Goal: Information Seeking & Learning: Learn about a topic

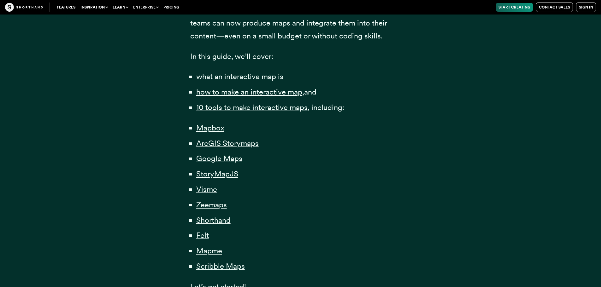
scroll to position [410, 0]
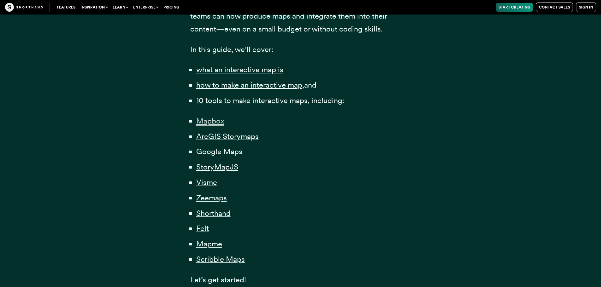
click at [207, 121] on span "Mapbox" at bounding box center [210, 120] width 28 height 9
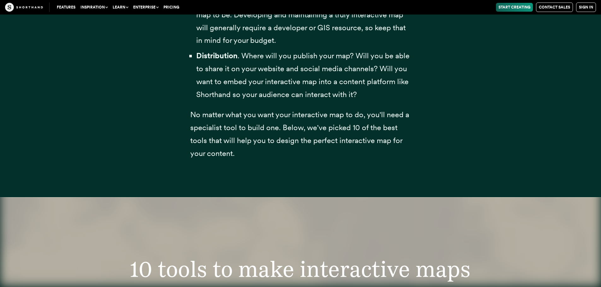
scroll to position [2432, 0]
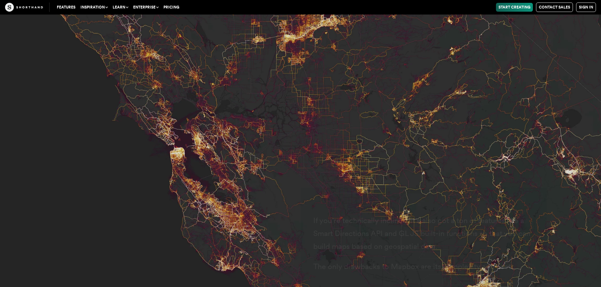
scroll to position [2684, 0]
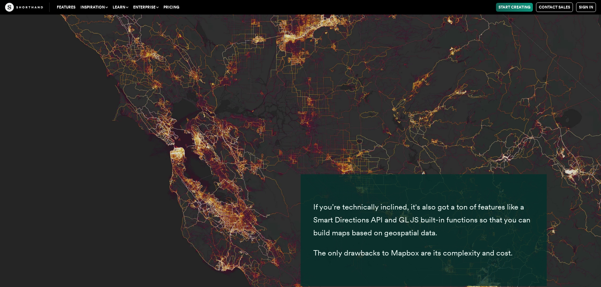
click at [340, 149] on img at bounding box center [300, 143] width 601 height 287
click at [506, 6] on link "Start Creating" at bounding box center [514, 7] width 37 height 9
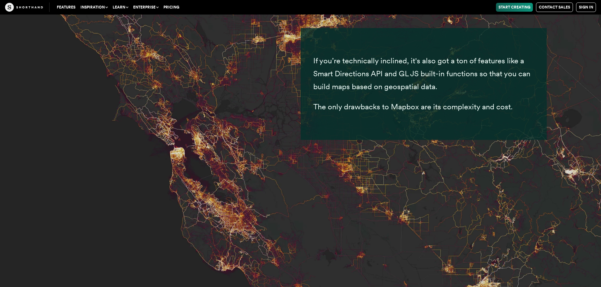
scroll to position [2842, 0]
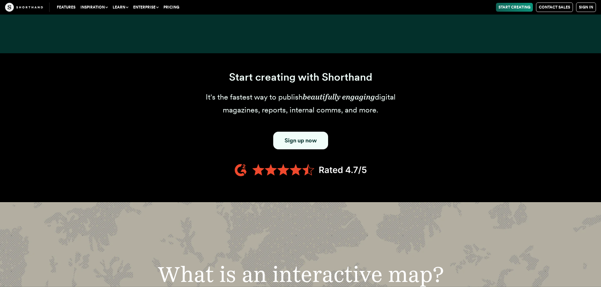
scroll to position [410, 0]
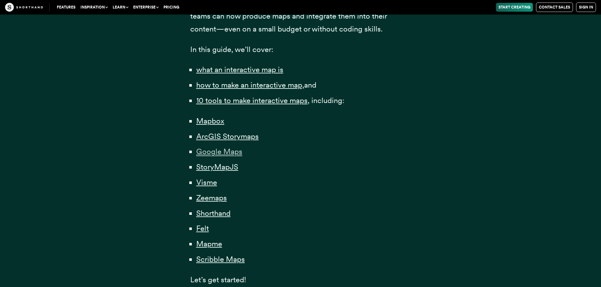
click at [208, 150] on span "Google Maps" at bounding box center [219, 151] width 46 height 9
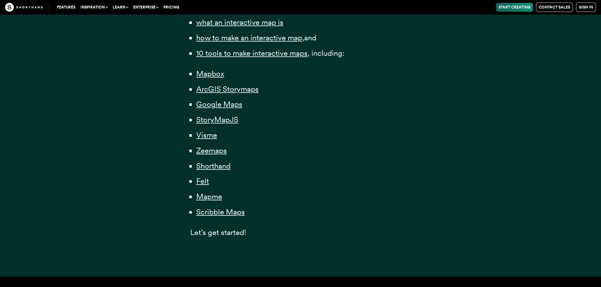
scroll to position [441, 0]
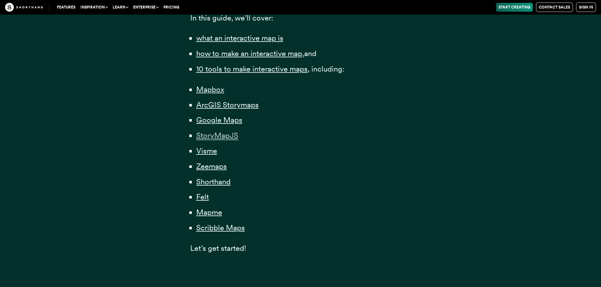
click at [214, 136] on span "StoryMapJS" at bounding box center [217, 135] width 42 height 9
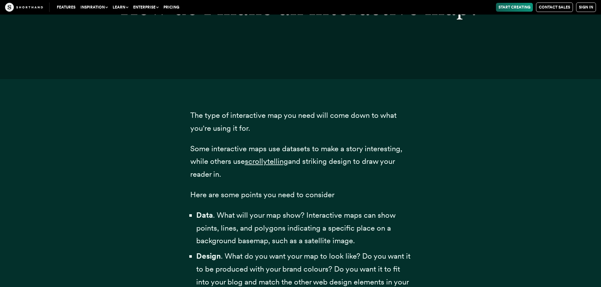
scroll to position [7098, 0]
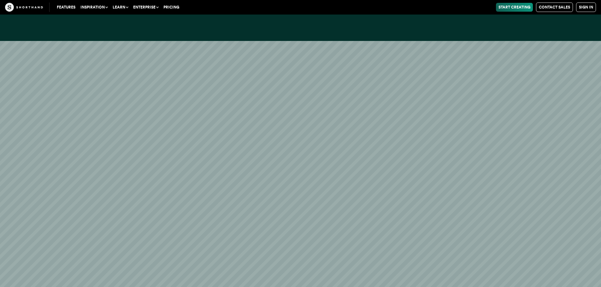
scroll to position [7256, 0]
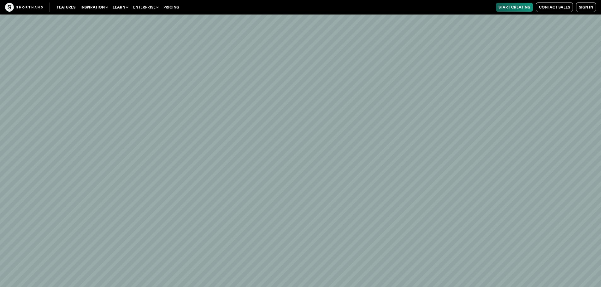
click at [528, 7] on link "Start Creating" at bounding box center [514, 7] width 37 height 9
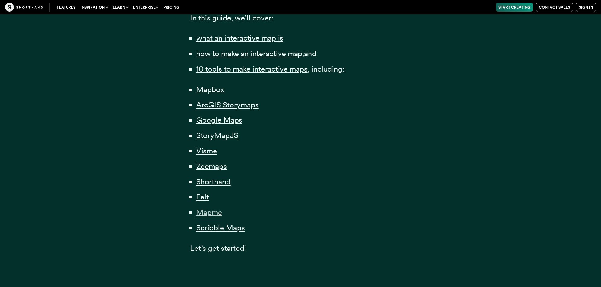
click at [202, 213] on span "Mapme" at bounding box center [209, 212] width 26 height 9
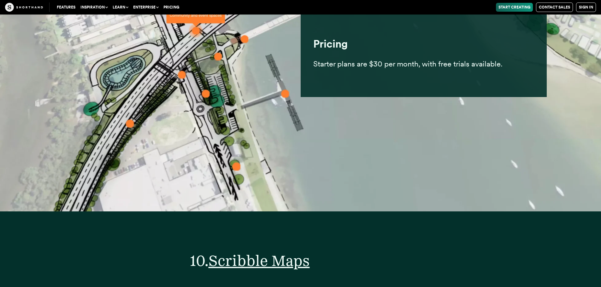
scroll to position [15154, 0]
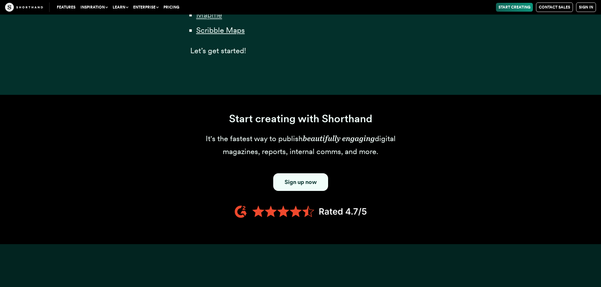
scroll to position [441, 0]
